Goal: Answer question/provide support

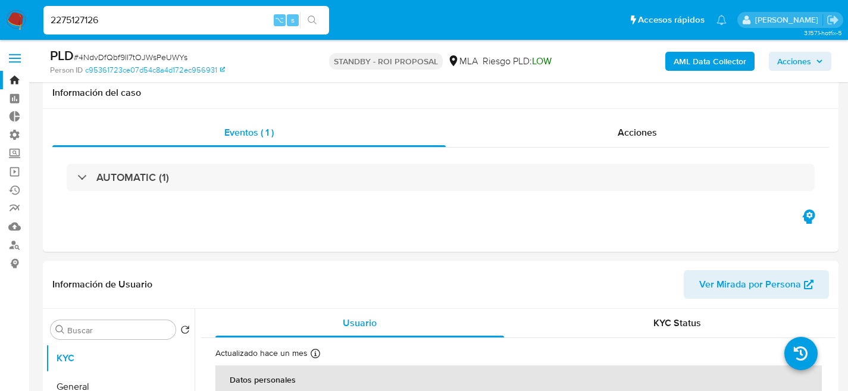
select select "10"
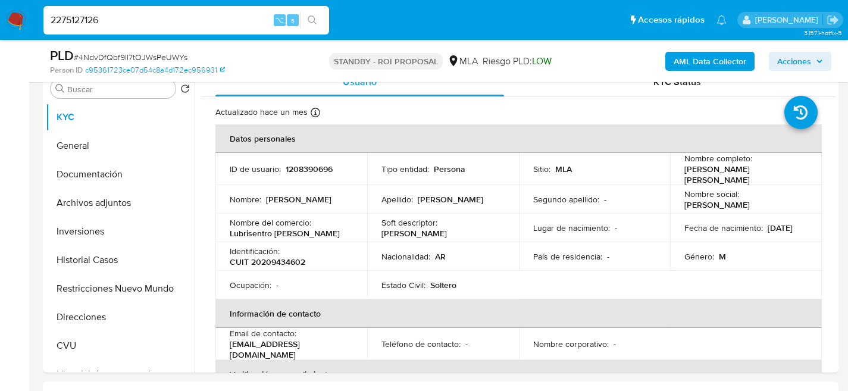
type input "2275127126"
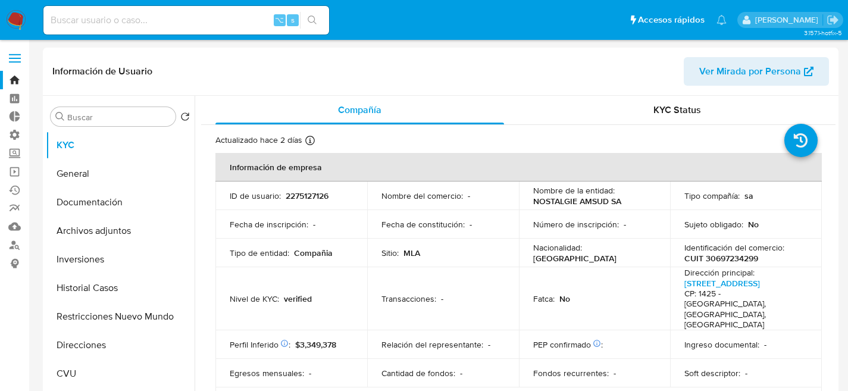
select select "10"
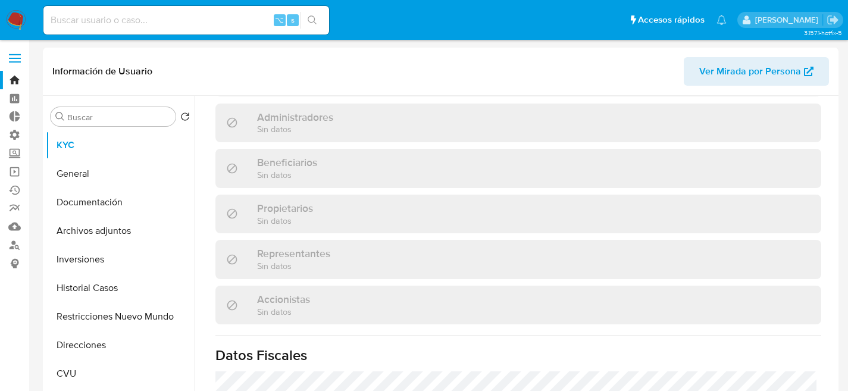
scroll to position [831, 0]
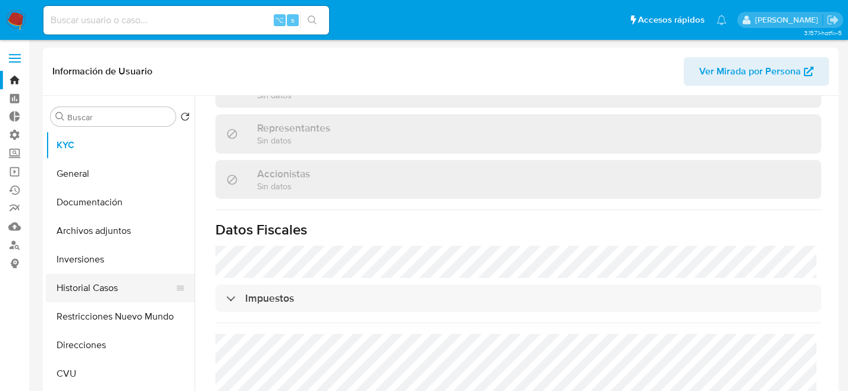
click at [79, 282] on button "Historial Casos" at bounding box center [115, 288] width 139 height 29
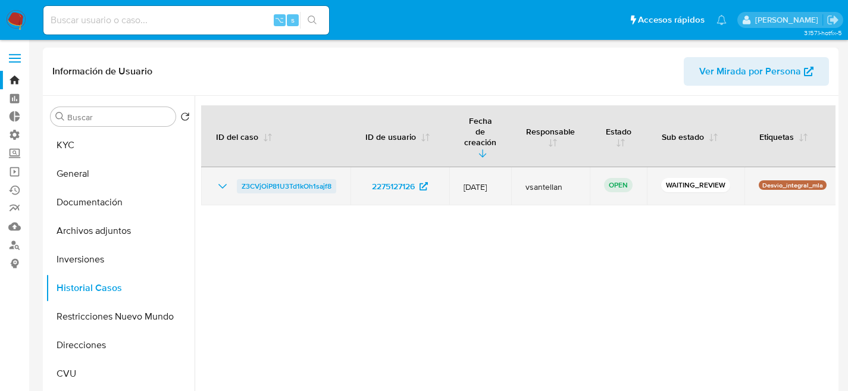
click at [265, 181] on span "Z3CVjOiP81U3Td1kOh1sajf8" at bounding box center [286, 186] width 90 height 14
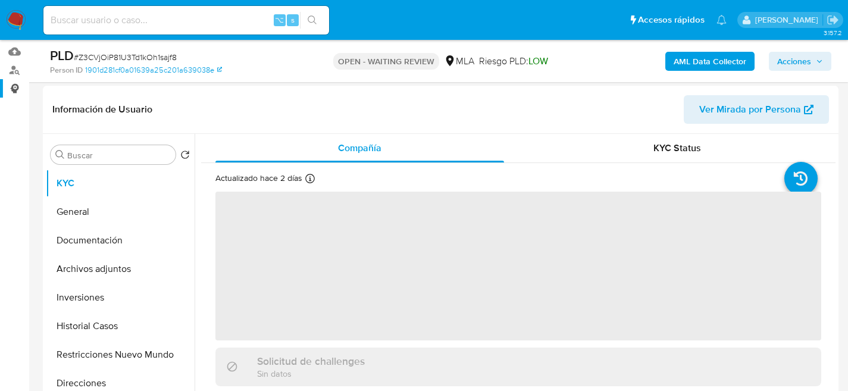
scroll to position [239, 0]
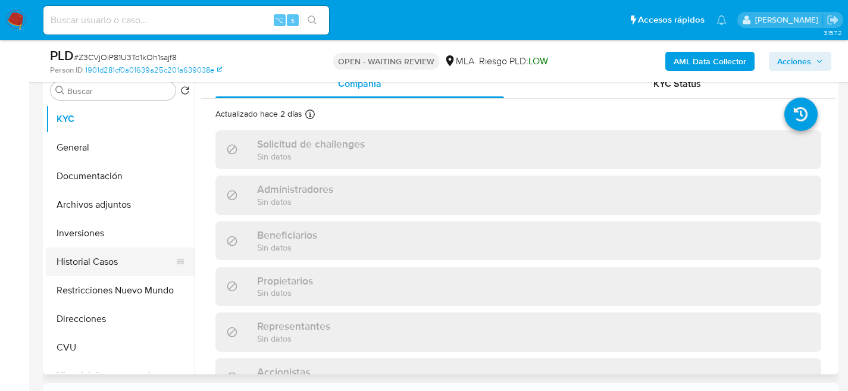
click at [89, 260] on button "Historial Casos" at bounding box center [115, 261] width 139 height 29
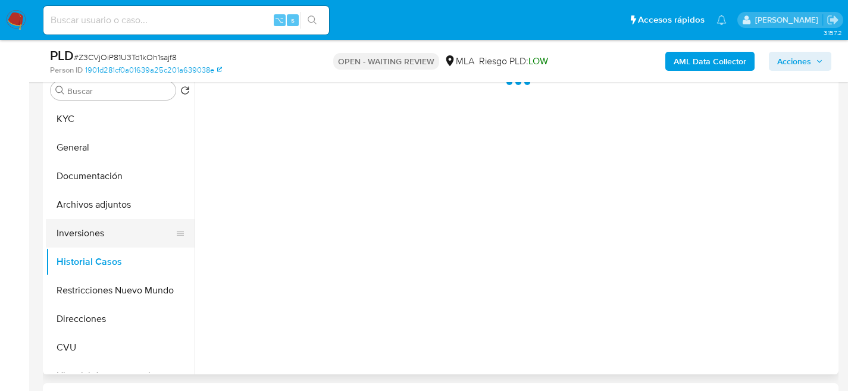
select select "10"
click at [79, 236] on button "Inversiones" at bounding box center [115, 233] width 139 height 29
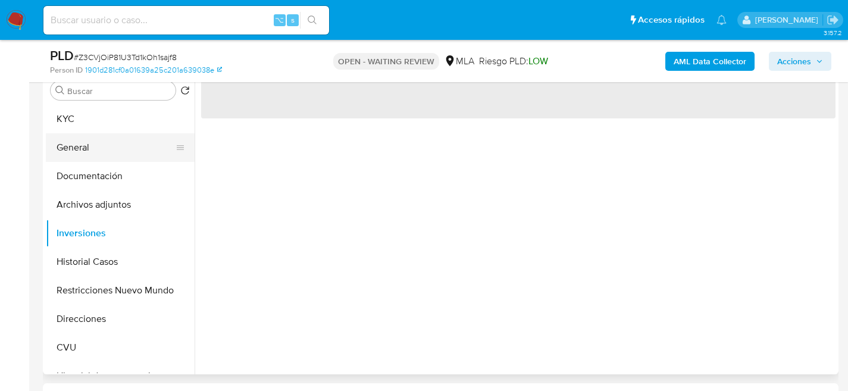
click at [84, 147] on button "General" at bounding box center [115, 147] width 139 height 29
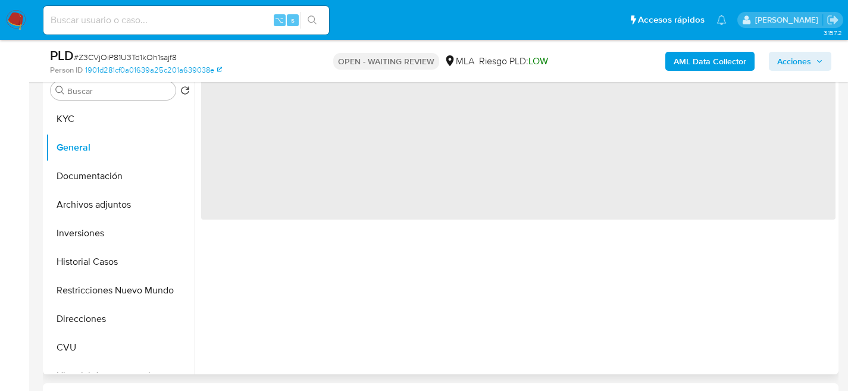
click at [67, 102] on div "Buscar Volver al orden por defecto KYC General Documentación Archivos adjuntos …" at bounding box center [120, 222] width 149 height 303
click at [71, 117] on button "KYC" at bounding box center [115, 119] width 139 height 29
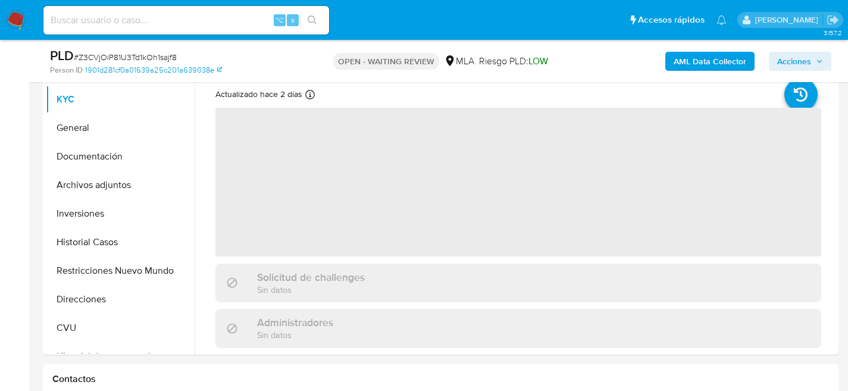
scroll to position [327, 0]
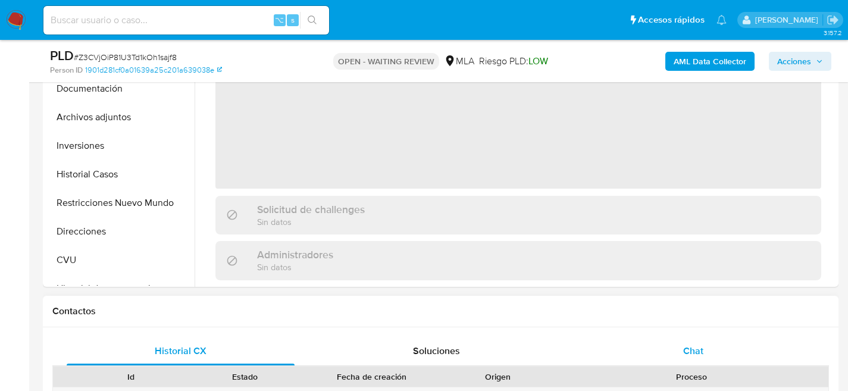
click at [663, 350] on div "Chat" at bounding box center [693, 351] width 228 height 29
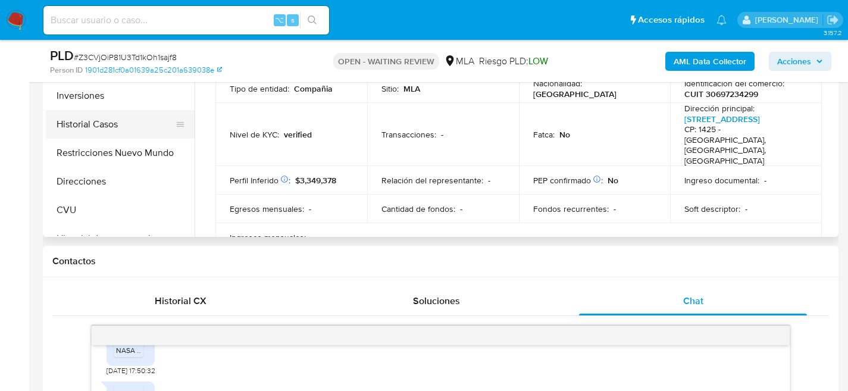
scroll to position [276, 0]
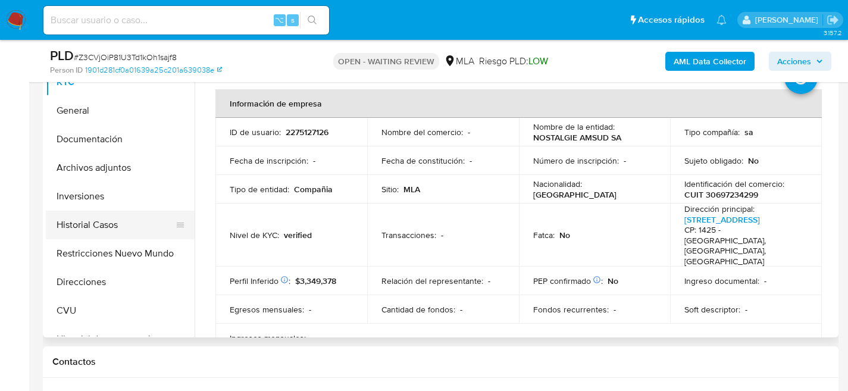
click at [64, 221] on button "Historial Casos" at bounding box center [115, 225] width 139 height 29
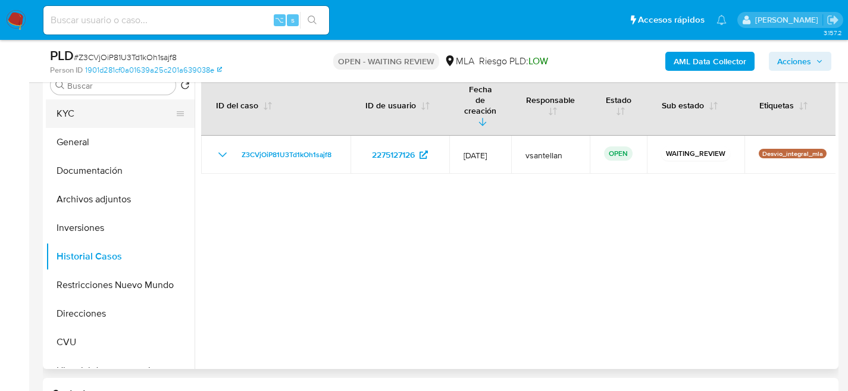
scroll to position [177, 0]
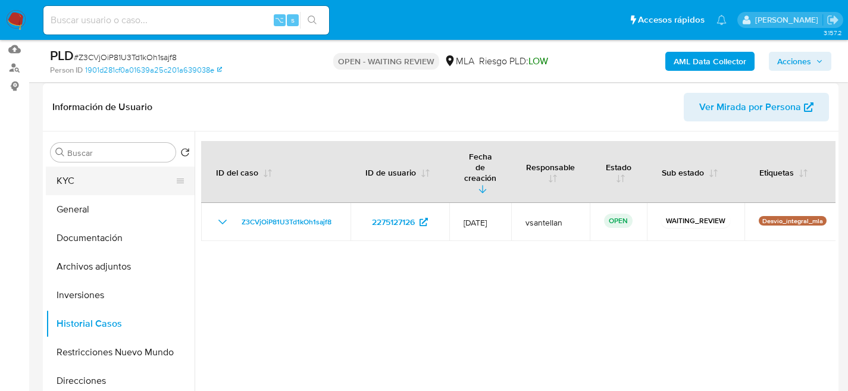
click at [73, 175] on button "KYC" at bounding box center [115, 181] width 139 height 29
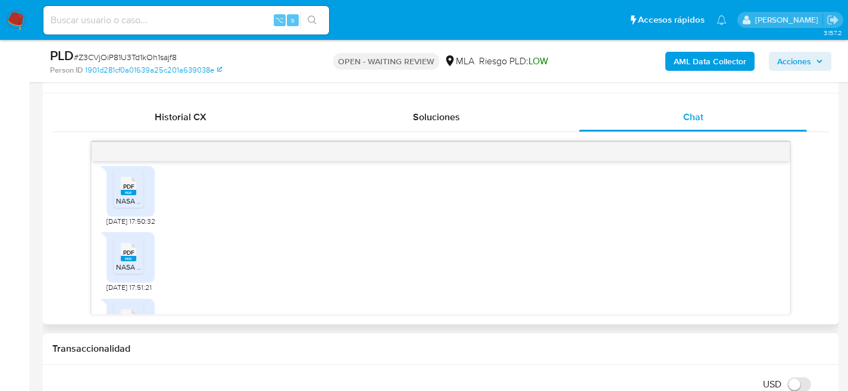
scroll to position [918, 0]
click at [112, 211] on div "PDF PDF NASA DJ IB CM 04-2025.pdf" at bounding box center [130, 186] width 48 height 51
click at [121, 190] on rect at bounding box center [128, 186] width 15 height 5
click at [118, 257] on div "PDF PDF" at bounding box center [128, 245] width 25 height 23
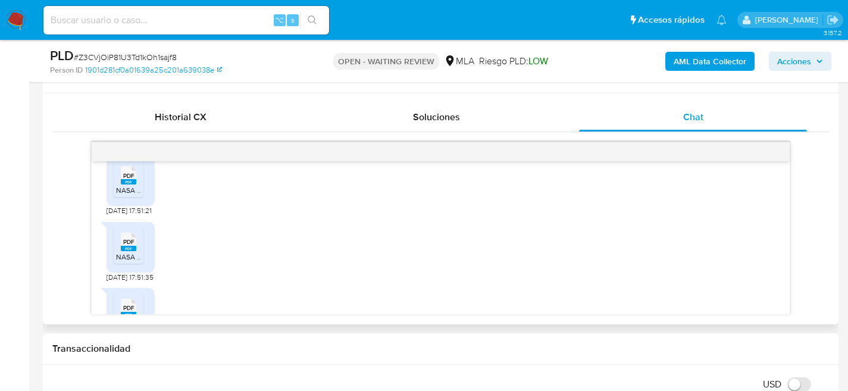
scroll to position [1033, 0]
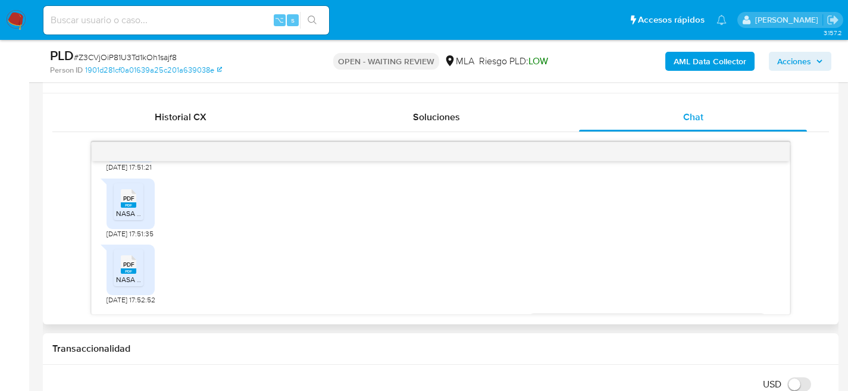
click at [118, 209] on div "PDF PDF" at bounding box center [128, 197] width 25 height 23
click at [126, 275] on icon "PDF" at bounding box center [128, 264] width 15 height 21
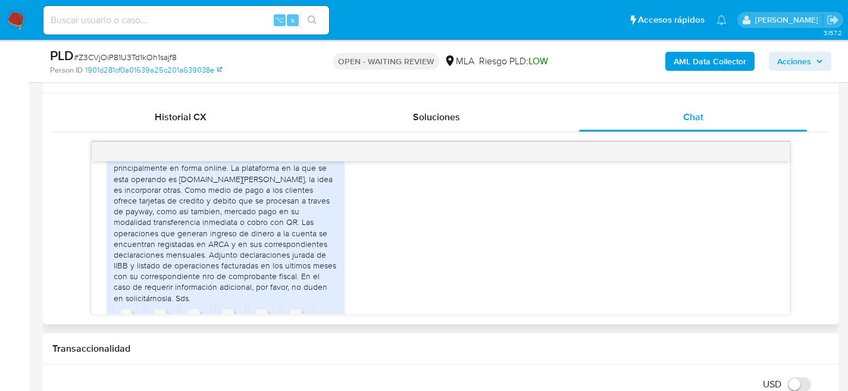
scroll to position [1815, 0]
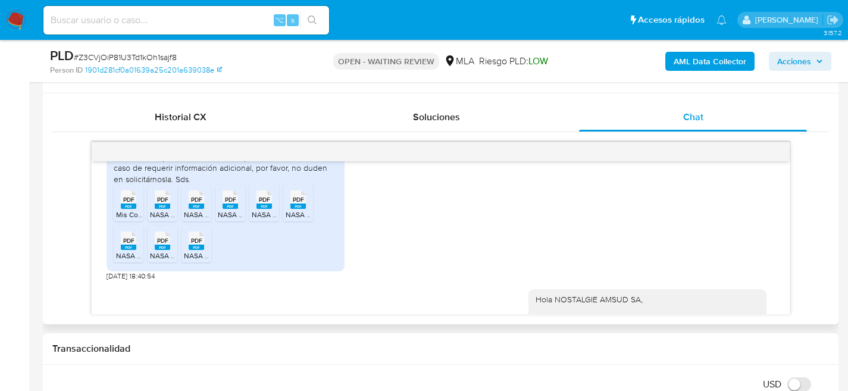
click at [137, 210] on div "PDF PDF" at bounding box center [128, 198] width 25 height 23
click at [154, 210] on div "PDF PDF" at bounding box center [162, 198] width 25 height 23
click at [193, 203] on span "PDF" at bounding box center [196, 200] width 11 height 8
click at [230, 203] on span "PDF" at bounding box center [230, 200] width 11 height 8
click at [136, 209] on icon at bounding box center [128, 199] width 15 height 18
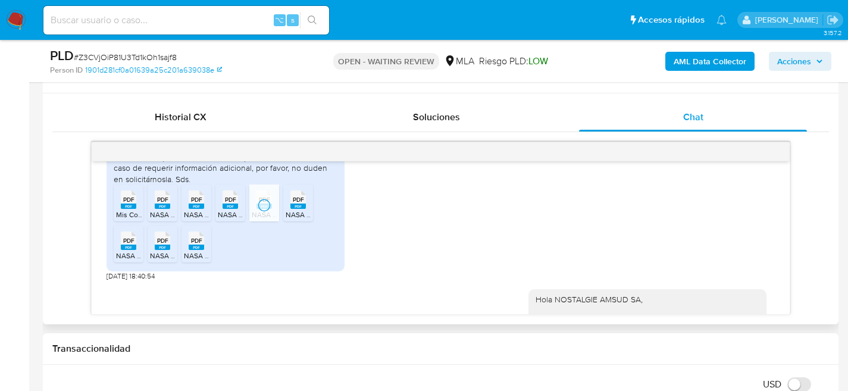
click at [310, 221] on li "PDF PDF NASA DJ IVA 02-2025.pdf" at bounding box center [298, 202] width 30 height 37
click at [124, 244] on span "PDF" at bounding box center [128, 241] width 11 height 8
click at [163, 244] on span "PDF" at bounding box center [162, 241] width 11 height 8
click at [193, 244] on span "PDF" at bounding box center [196, 241] width 11 height 8
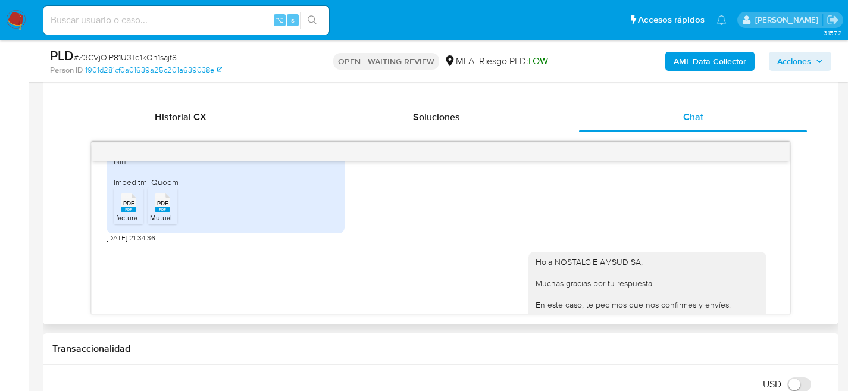
scroll to position [2658, 0]
click at [117, 211] on div "PDF PDF" at bounding box center [128, 199] width 25 height 23
click at [161, 210] on rect at bounding box center [162, 207] width 15 height 5
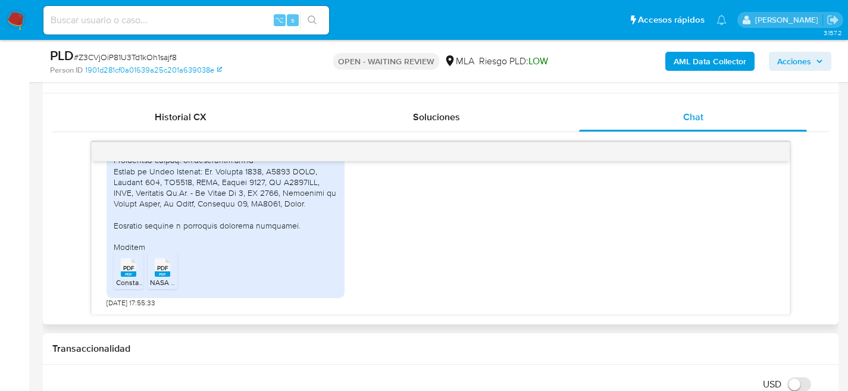
scroll to position [3460, 0]
click at [131, 262] on icon at bounding box center [128, 267] width 15 height 18
click at [164, 267] on span "PDF" at bounding box center [162, 268] width 11 height 8
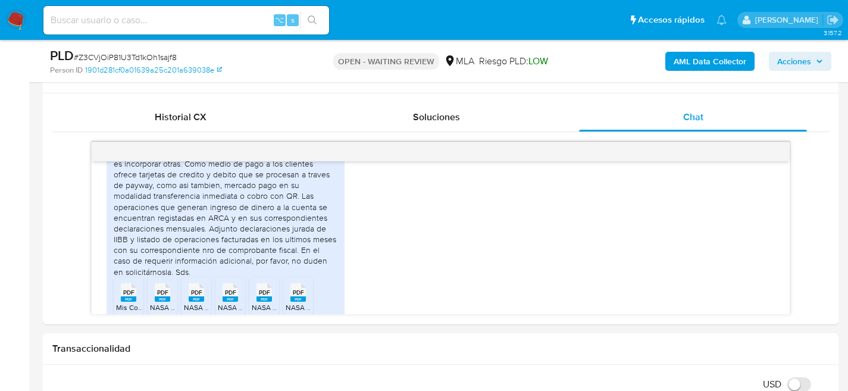
scroll to position [1721, 0]
click at [182, 203] on div "Buenas tardes, la compañia Nostalgie Amsud se dedica a la venta minorista de el…" at bounding box center [226, 196] width 224 height 162
click at [181, 203] on div "Buenas tardes, la compañia Nostalgie Amsud se dedica a la venta minorista de el…" at bounding box center [226, 196] width 224 height 162
click at [185, 205] on div "Buenas tardes, la compañia Nostalgie Amsud se dedica a la venta minorista de el…" at bounding box center [226, 196] width 224 height 162
drag, startPoint x: 185, startPoint y: 205, endPoint x: 113, endPoint y: 206, distance: 72.0
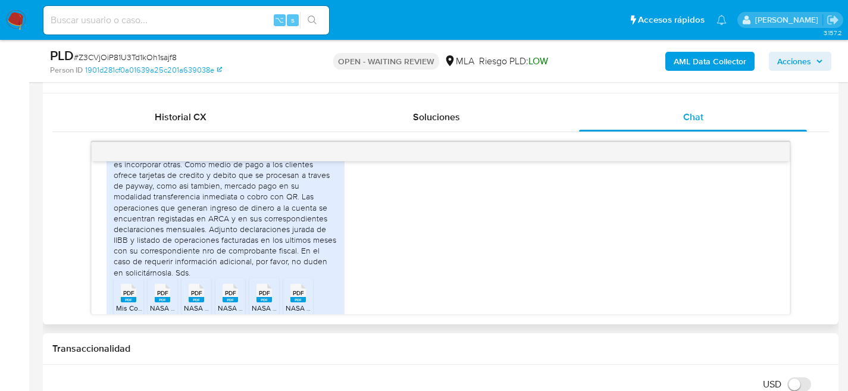
click at [113, 206] on div "Buenas tardes, la compañia Nostalgie Amsud se dedica a la venta minorista de el…" at bounding box center [225, 238] width 238 height 254
copy div "www.garbarino.com"
click at [235, 230] on div "Buenas tardes, la compañia Nostalgie Amsud se dedica a la venta minorista de el…" at bounding box center [226, 196] width 224 height 162
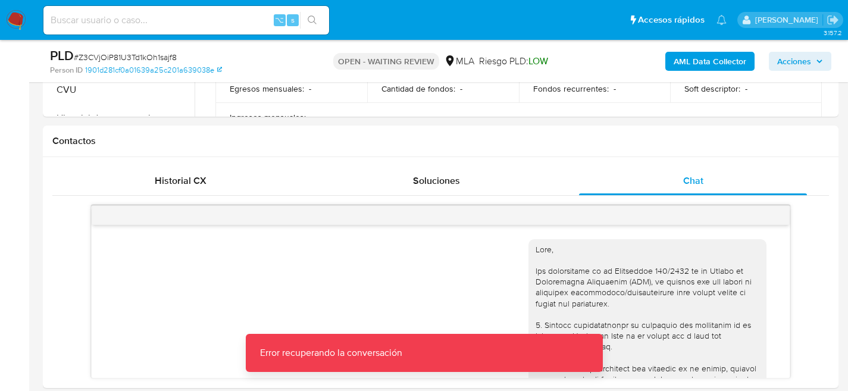
scroll to position [433, 0]
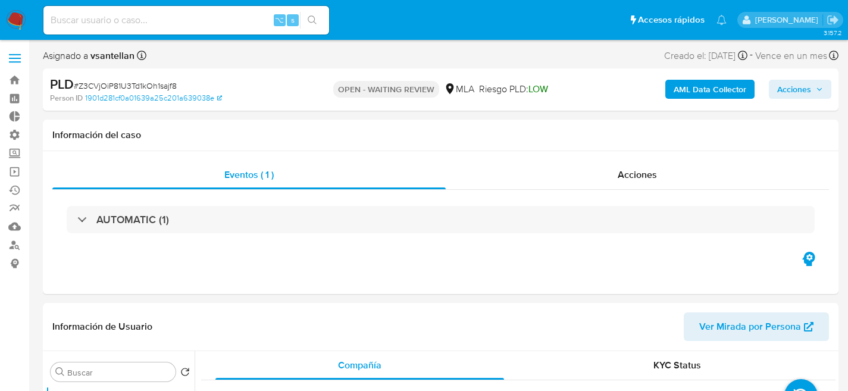
select select "10"
